Goal: Find specific page/section: Find specific page/section

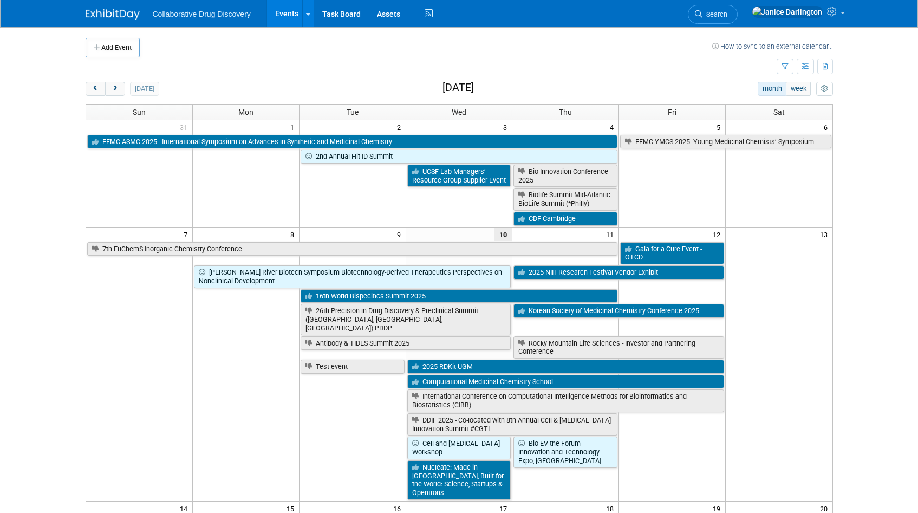
click at [212, 24] on ul "Collaborative Drug Discovery Events Add Event Bulk Upload Events Shareable Even…" at bounding box center [294, 13] width 283 height 27
click at [116, 19] on img at bounding box center [113, 14] width 54 height 11
click at [425, 12] on icon at bounding box center [429, 13] width 14 height 17
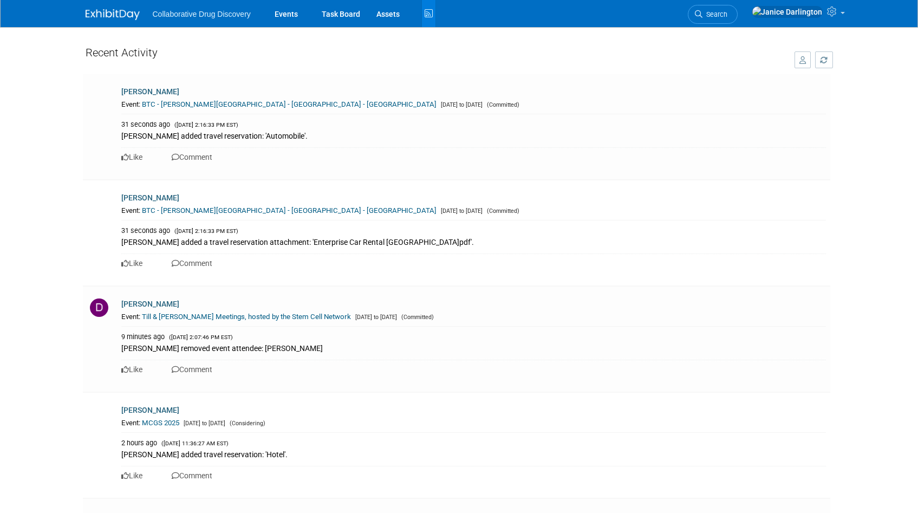
click at [179, 19] on ul "Collaborative Drug Discovery Events Task Board Assets Activity Feed" at bounding box center [294, 13] width 283 height 27
click at [121, 17] on img at bounding box center [113, 14] width 54 height 11
